Goal: Information Seeking & Learning: Learn about a topic

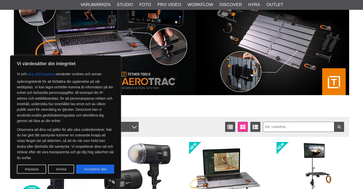
scroll to position [74, 0]
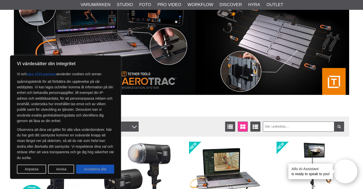
click at [89, 170] on button "Acceptera alla" at bounding box center [95, 169] width 38 height 9
checkbox input "true"
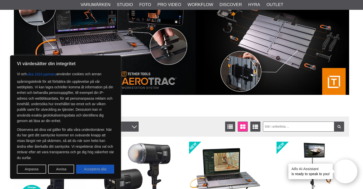
checkbox input "true"
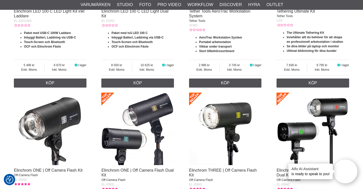
scroll to position [0, 0]
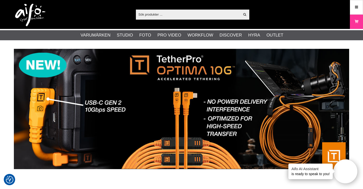
click at [184, 14] on input "text" at bounding box center [188, 15] width 104 height 8
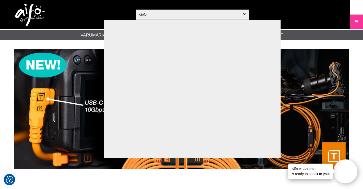
type input "fotofond"
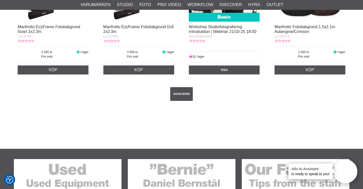
scroll to position [959, 0]
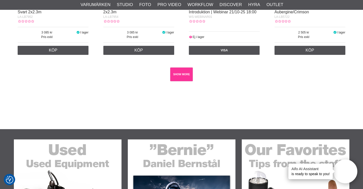
click at [173, 81] on link "SHOW MORE" at bounding box center [181, 75] width 23 height 14
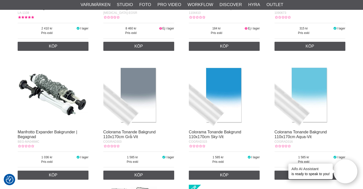
scroll to position [5143, 0]
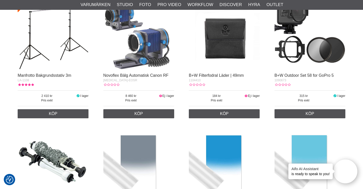
click at [46, 45] on img at bounding box center [53, 34] width 71 height 71
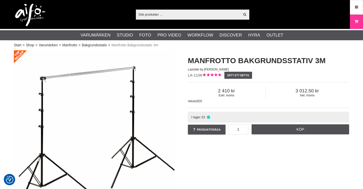
checkbox input "true"
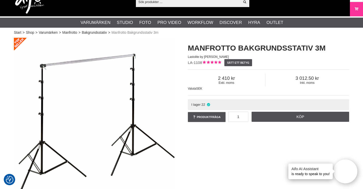
scroll to position [12, 0]
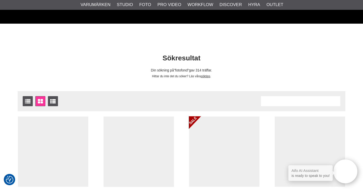
scroll to position [5143, 0]
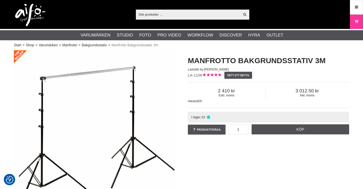
scroll to position [12, 0]
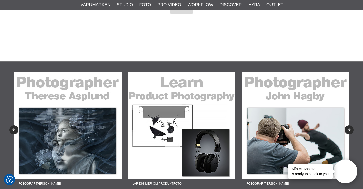
scroll to position [8262, 0]
